Goal: Navigation & Orientation: Find specific page/section

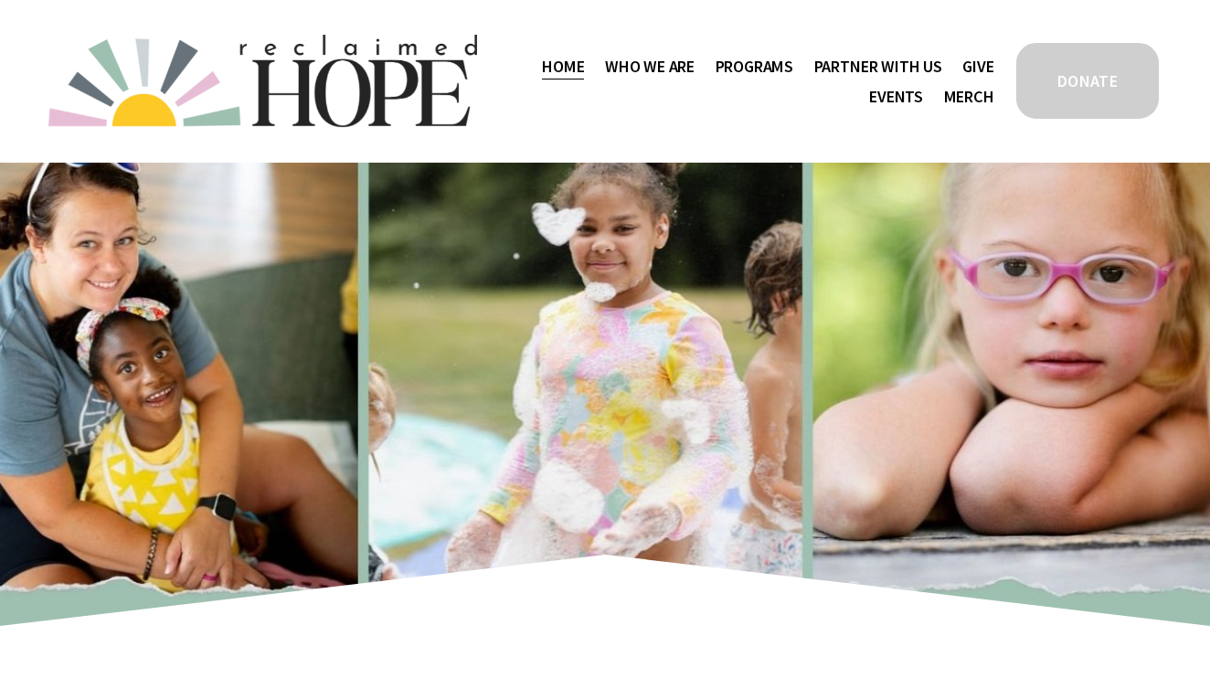
click at [0, 0] on span "Thrive Support Groups" at bounding box center [0, 0] width 0 height 0
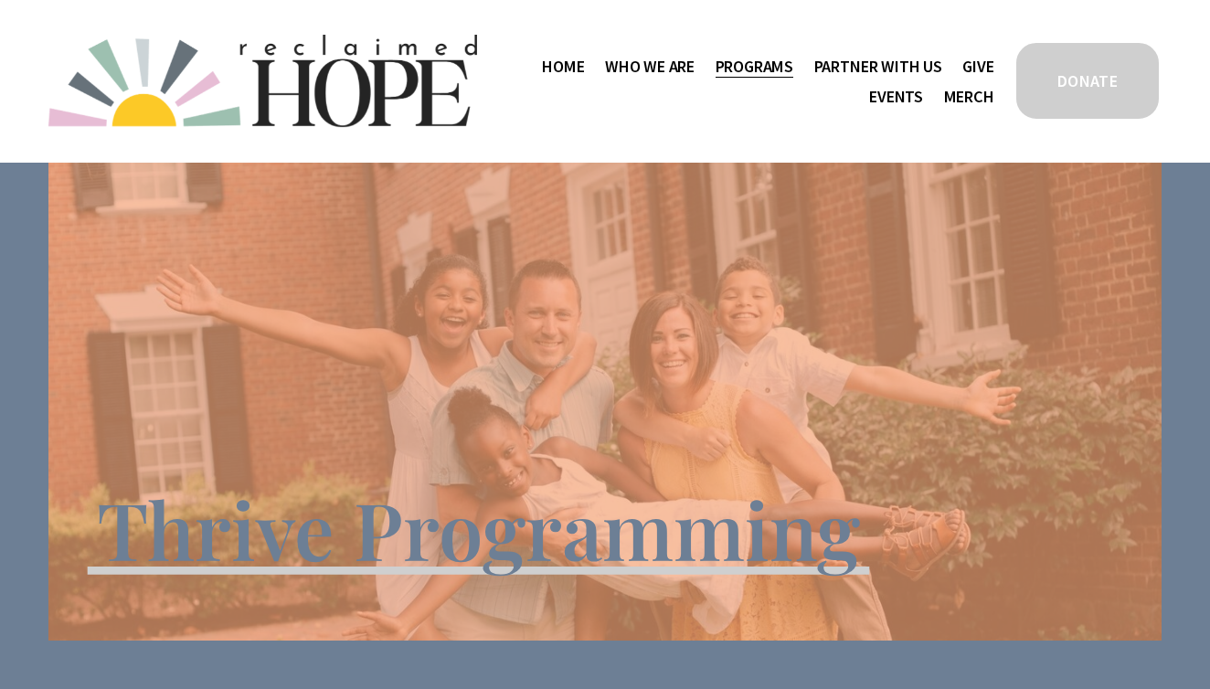
click at [0, 0] on span "Staff & Board" at bounding box center [0, 0] width 0 height 0
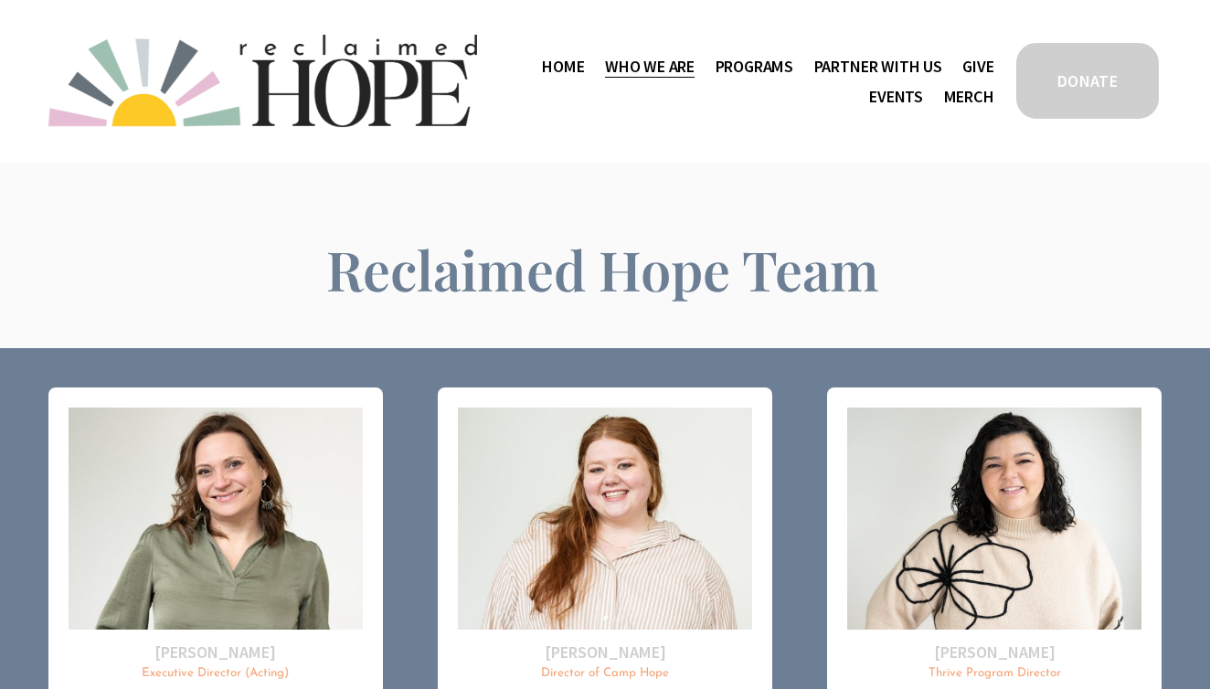
click at [551, 62] on link "Home" at bounding box center [563, 66] width 42 height 30
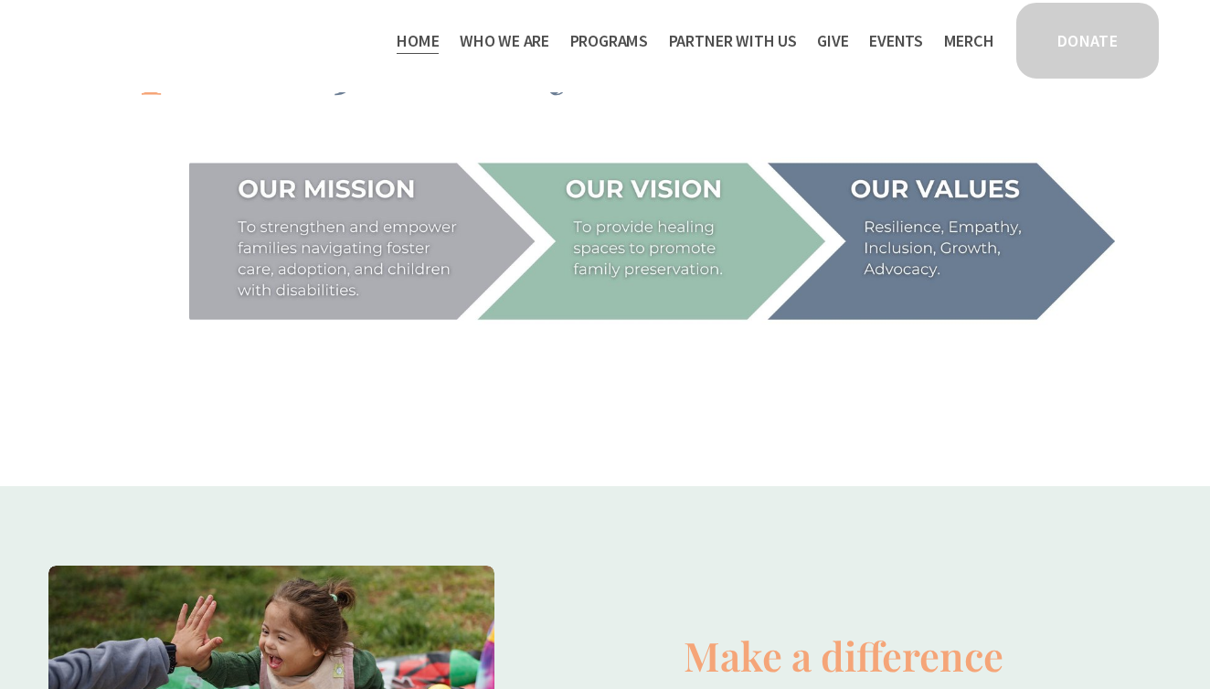
scroll to position [1668, 0]
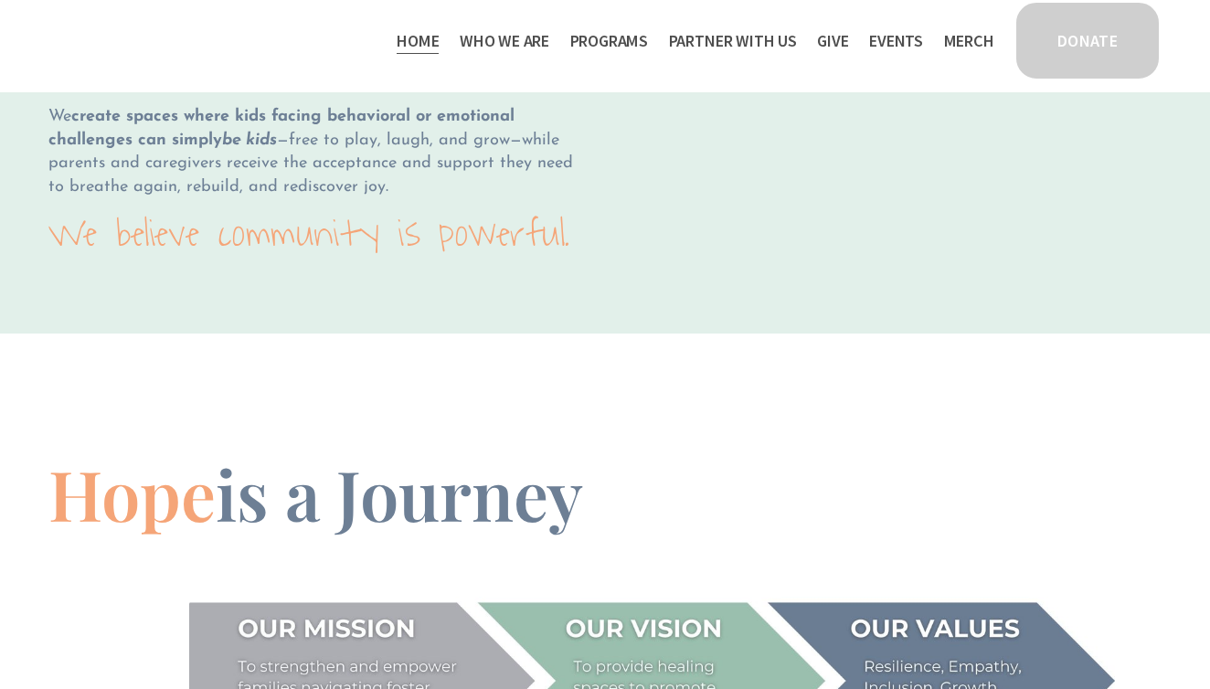
click at [0, 0] on span "Camp Hope" at bounding box center [0, 0] width 0 height 0
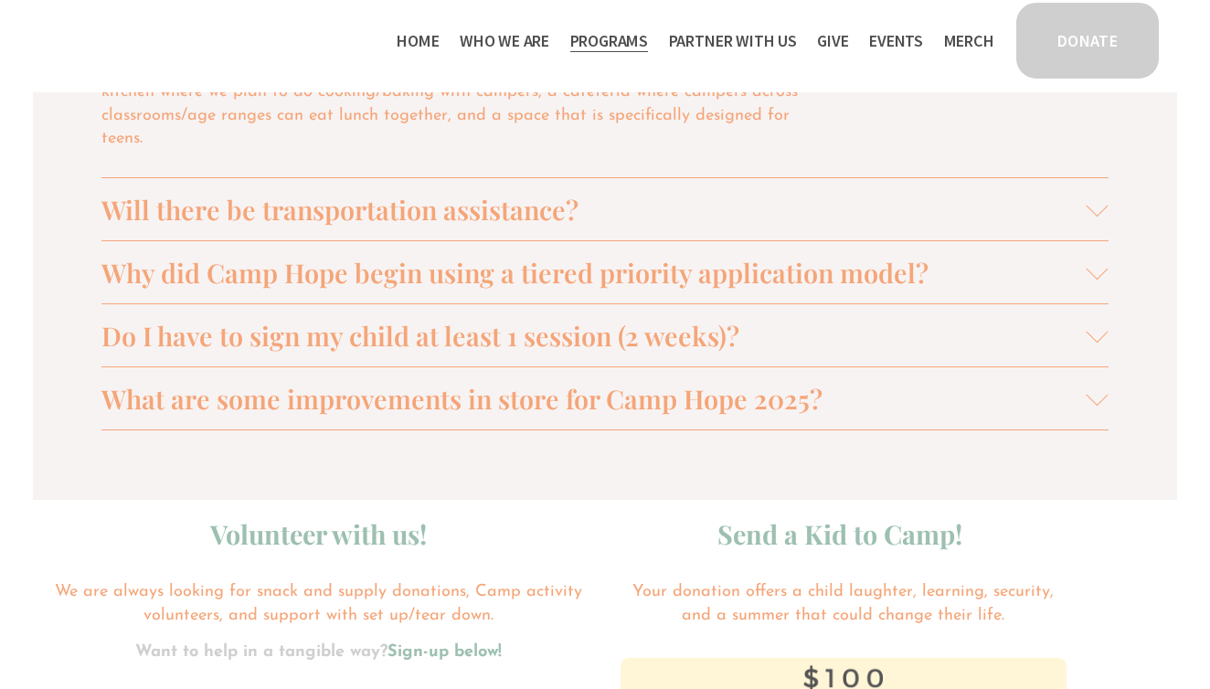
scroll to position [2201, 0]
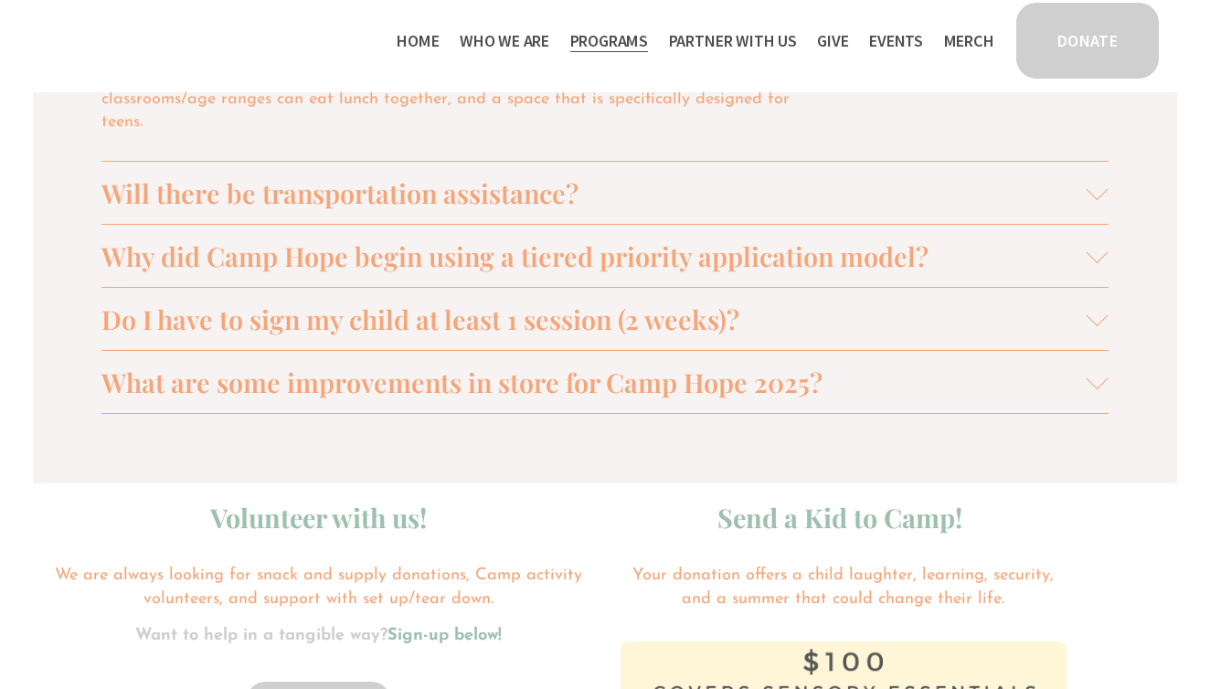
click at [474, 351] on button "What are some improvements in store for Camp Hope 2025?" at bounding box center [604, 382] width 1007 height 62
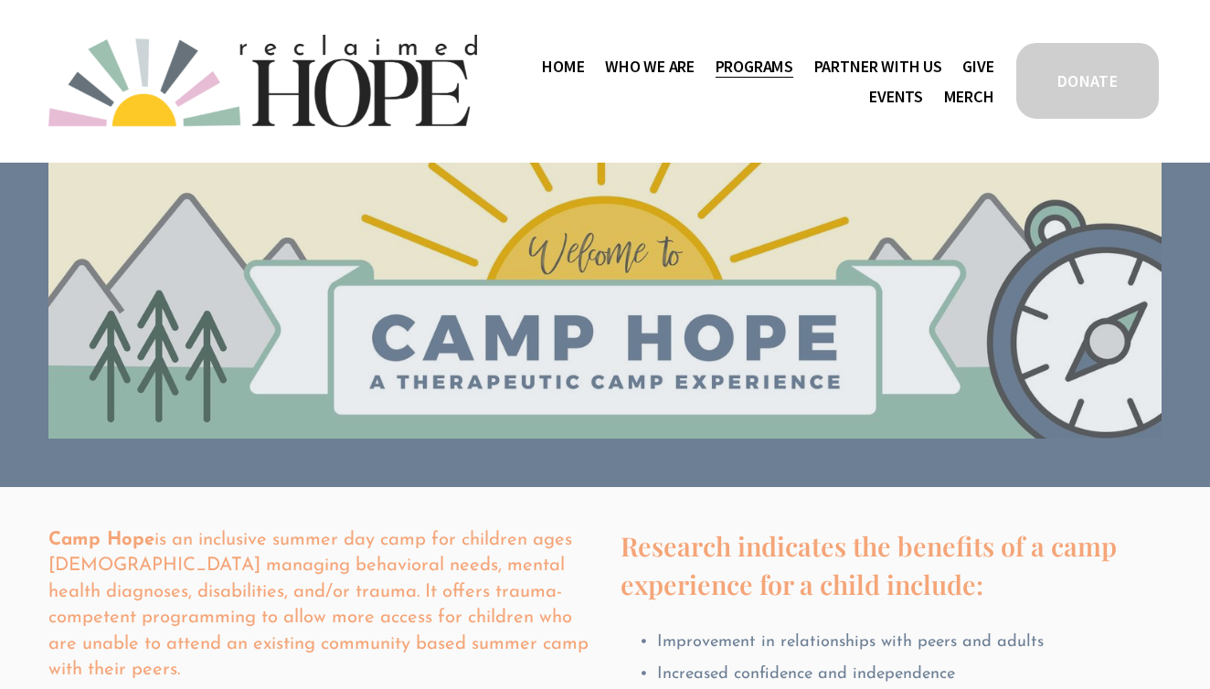
scroll to position [0, 0]
